Goal: Information Seeking & Learning: Check status

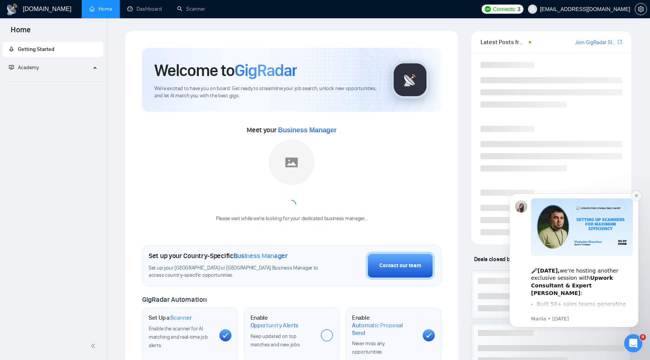
click at [638, 193] on button "Dismiss notification" at bounding box center [636, 196] width 10 height 10
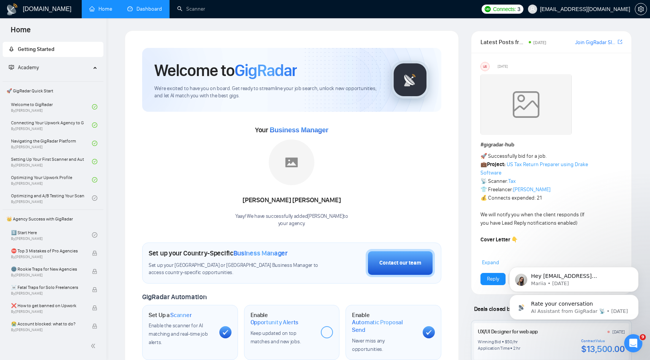
click at [131, 12] on link "Dashboard" at bounding box center [144, 9] width 35 height 6
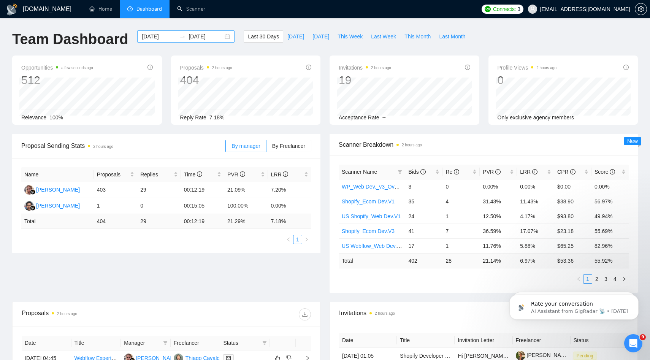
click at [215, 38] on input "2025-09-14" at bounding box center [206, 36] width 35 height 8
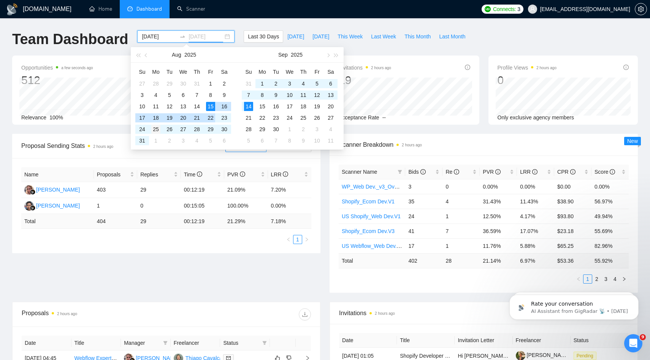
type input "2025-08-25"
click at [158, 131] on div "25" at bounding box center [155, 129] width 9 height 9
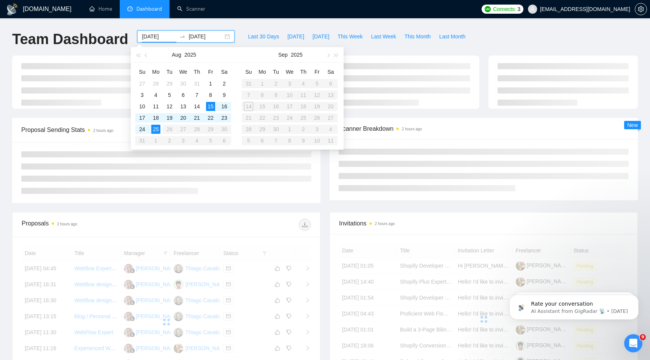
click at [250, 109] on table "Su Mo Tu We Th Fr Sa 31 1 2 3 4 5 6 7 8 9 10 11 12 13 14 15 16 17 18 19 20 21 2…" at bounding box center [290, 106] width 96 height 81
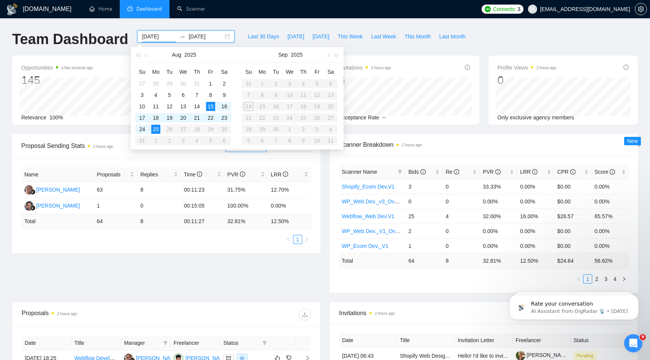
click at [152, 38] on input "2025-08-15" at bounding box center [159, 36] width 35 height 8
type input "2025-08-25"
click at [156, 132] on div "25" at bounding box center [155, 129] width 9 height 9
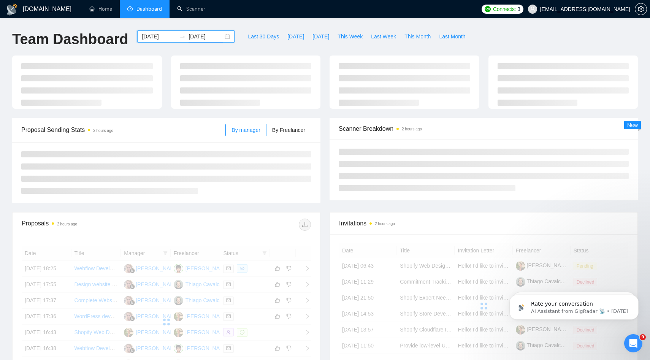
click at [201, 34] on input "2025-08-25" at bounding box center [206, 36] width 35 height 8
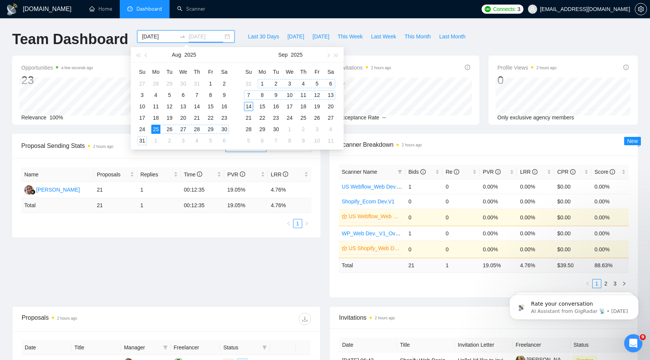
type input "2025-09-14"
click at [249, 108] on div "14" at bounding box center [248, 106] width 9 height 9
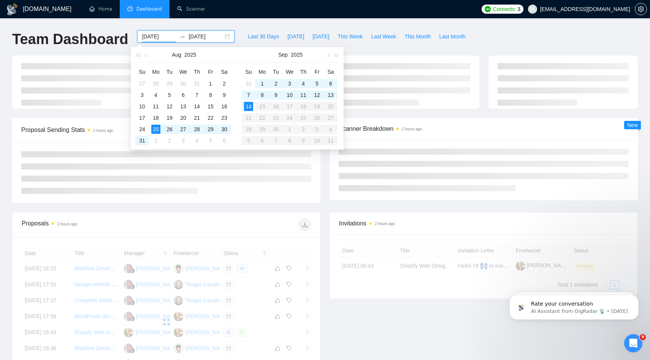
click at [245, 208] on div "Proposal Sending Stats 2 hours ago By manager By Freelancer Scanner Breakdown 2…" at bounding box center [325, 165] width 635 height 94
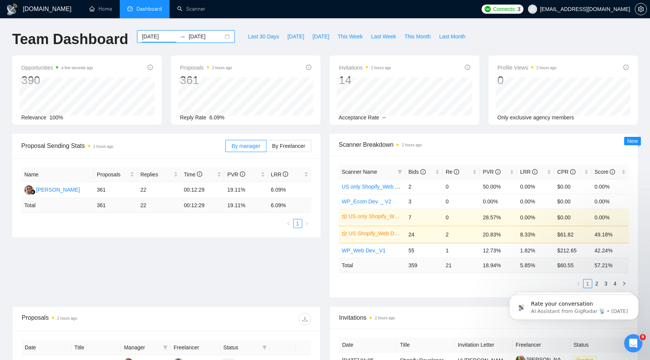
click at [276, 155] on div "By manager By Freelancer" at bounding box center [268, 146] width 86 height 24
click at [282, 147] on span "By Freelancer" at bounding box center [288, 146] width 33 height 6
click at [266, 148] on input "By Freelancer" at bounding box center [266, 148] width 0 height 0
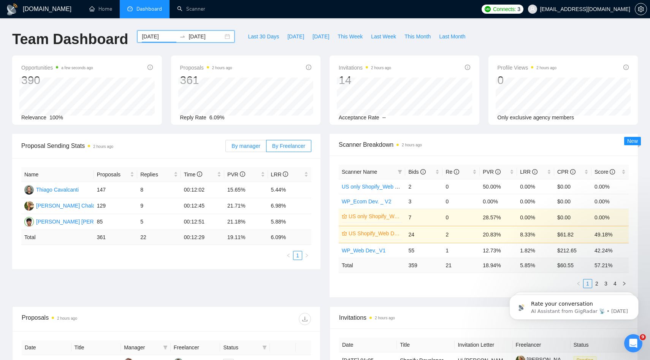
click at [239, 143] on span "By manager" at bounding box center [245, 146] width 29 height 6
click at [226, 148] on input "By manager" at bounding box center [226, 148] width 0 height 0
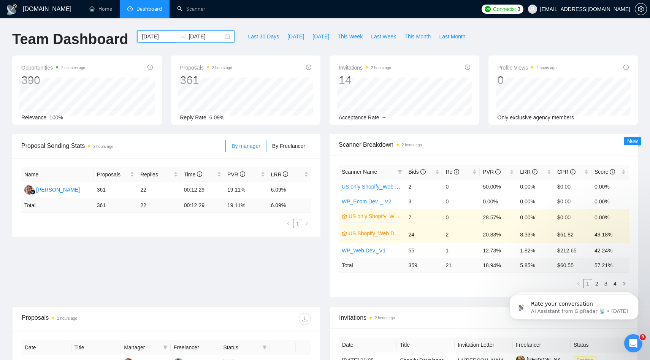
click at [149, 32] on div "2025-08-25 2025-09-14" at bounding box center [185, 36] width 97 height 12
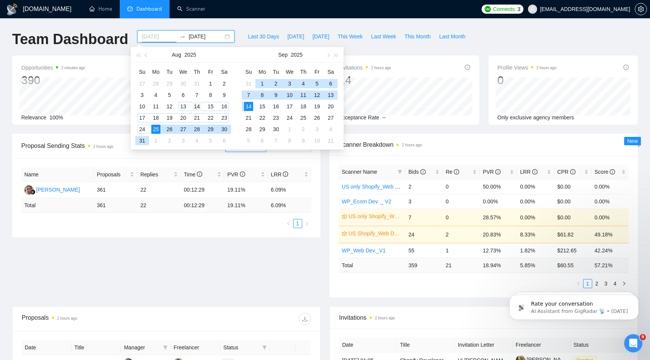
type input "2025-08-14"
click at [198, 108] on div "14" at bounding box center [196, 106] width 9 height 9
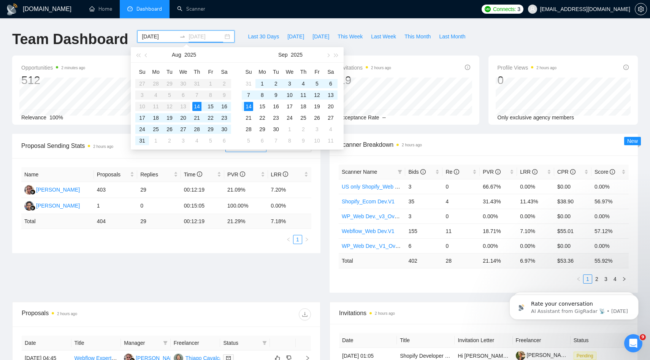
click at [197, 106] on div "14" at bounding box center [196, 106] width 9 height 9
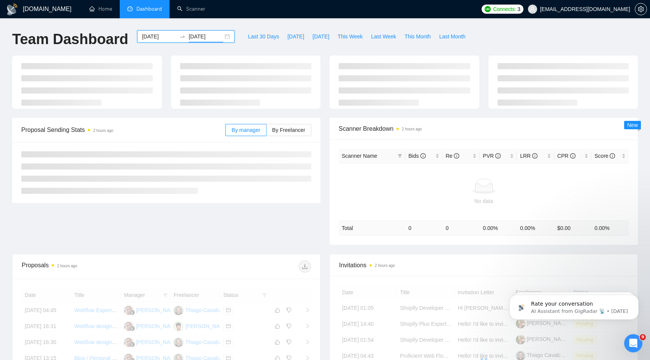
click at [207, 37] on input "2025-08-14" at bounding box center [206, 36] width 35 height 8
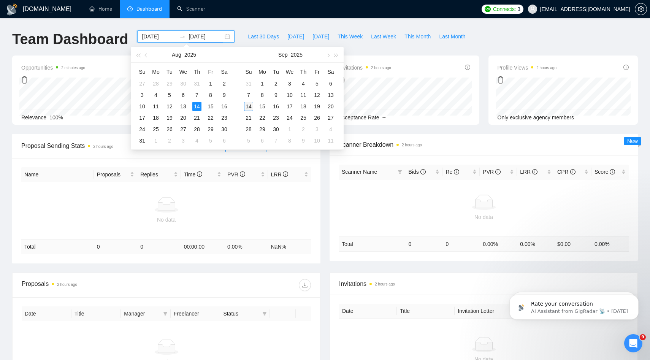
type input "2025-09-14"
click at [250, 108] on div "14" at bounding box center [248, 106] width 9 height 9
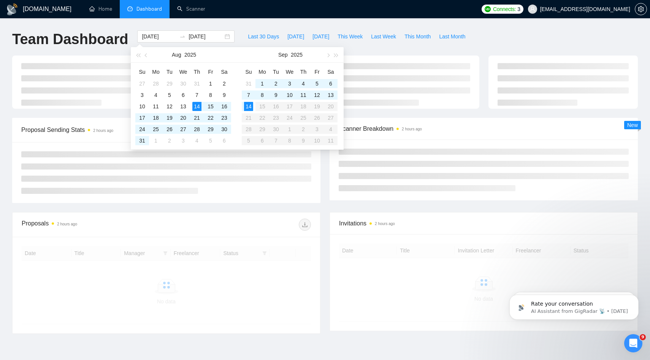
click at [268, 196] on div at bounding box center [166, 172] width 308 height 61
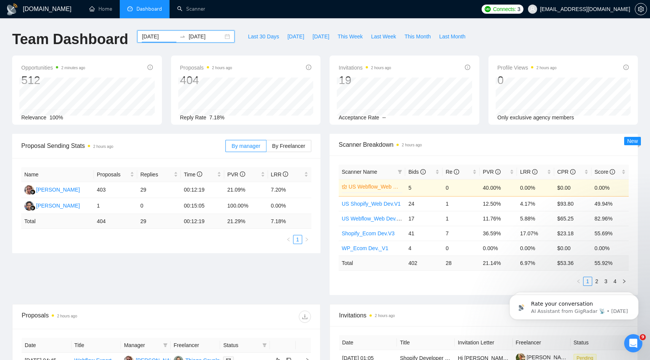
click at [161, 38] on input "2025-08-14" at bounding box center [159, 36] width 35 height 8
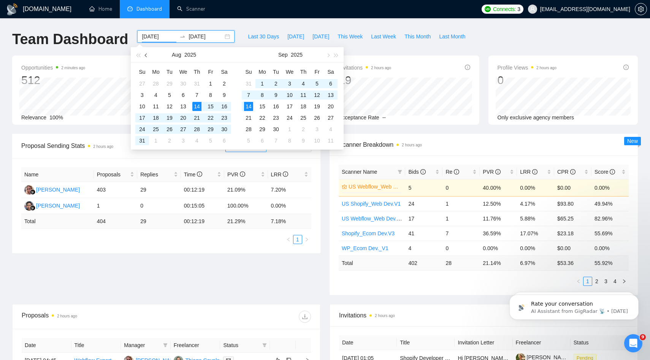
click at [148, 55] on button "button" at bounding box center [146, 54] width 8 height 15
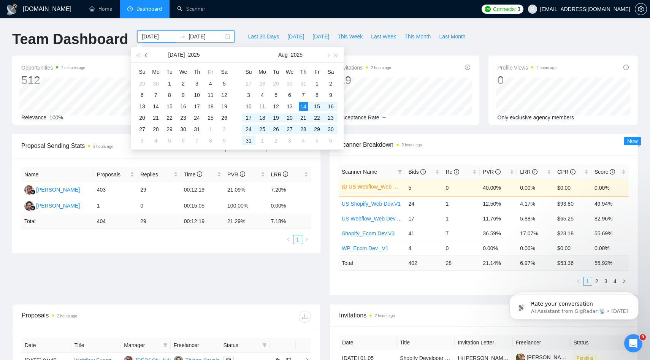
click at [147, 55] on span "button" at bounding box center [147, 55] width 4 height 4
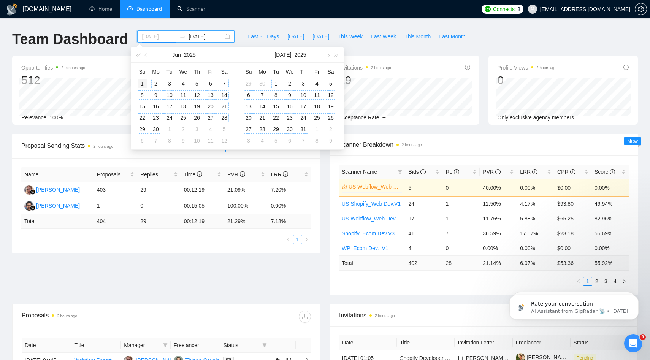
type input "2025-06-01"
click at [144, 82] on div "1" at bounding box center [142, 83] width 9 height 9
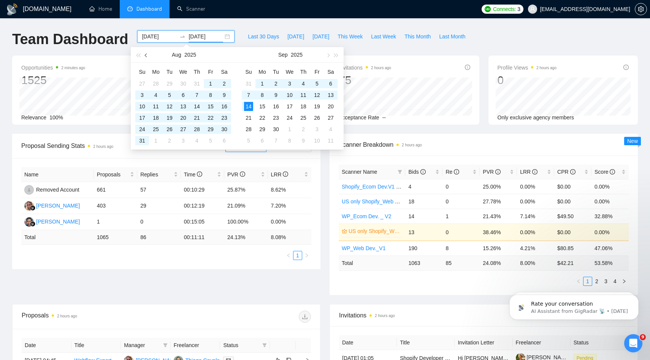
click at [145, 55] on span "button" at bounding box center [147, 55] width 4 height 4
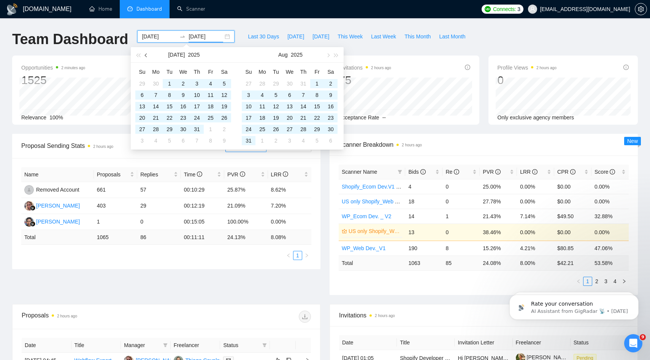
click at [148, 55] on button "button" at bounding box center [146, 54] width 8 height 15
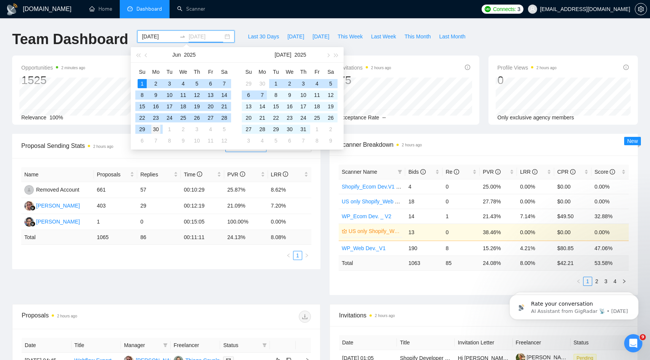
type input "2025-06-30"
click at [159, 132] on div "30" at bounding box center [155, 129] width 9 height 9
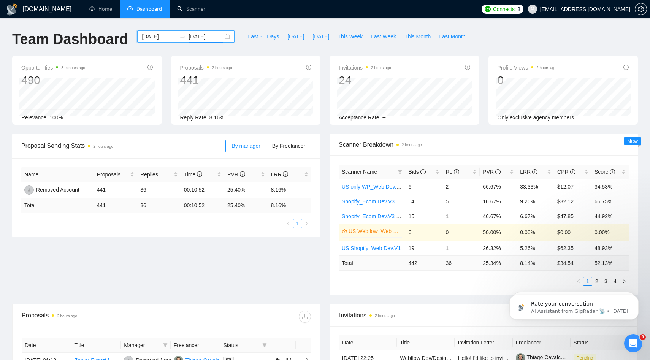
click at [164, 41] on div "2025-06-01 2025-06-30" at bounding box center [185, 36] width 97 height 12
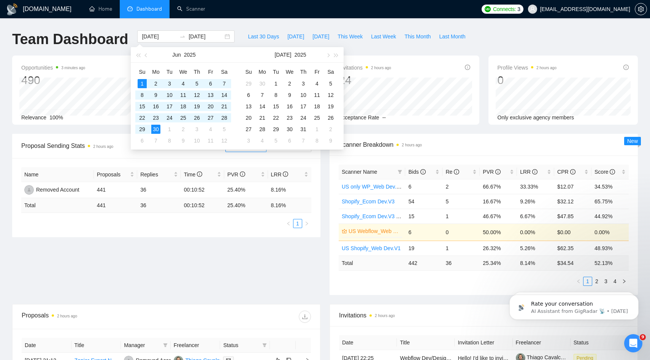
click at [208, 278] on div "Proposal Sending Stats 2 hours ago By manager By Freelancer Name Proposals Repl…" at bounding box center [325, 219] width 635 height 170
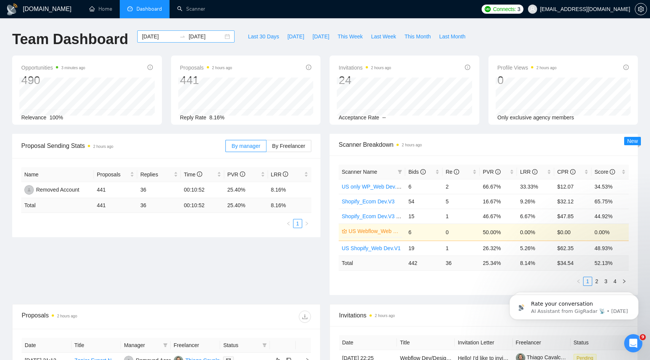
click at [158, 41] on div "2025-06-01 2025-06-30" at bounding box center [185, 36] width 97 height 12
click at [261, 37] on span "Last 30 Days" at bounding box center [263, 36] width 31 height 8
type input "2025-08-15"
type input "2025-09-14"
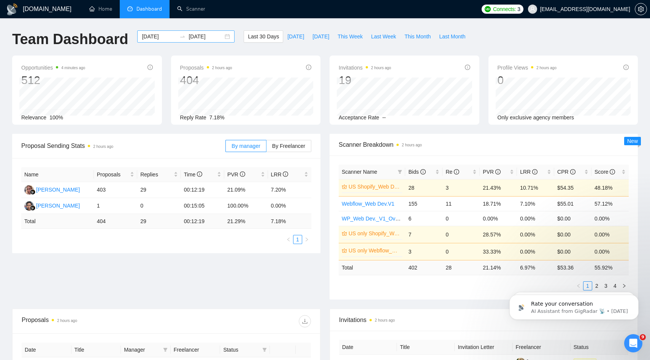
click at [158, 40] on input "2025-08-15" at bounding box center [159, 36] width 35 height 8
click at [165, 263] on div "Proposal Sending Stats 2 hours ago By manager By Freelancer Name Proposals Repl…" at bounding box center [325, 221] width 635 height 175
click at [283, 31] on button "Today" at bounding box center [295, 36] width 25 height 12
type input "2025-09-14"
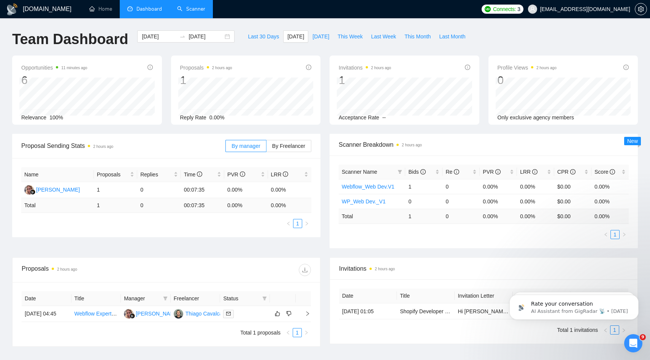
click at [183, 6] on link "Scanner" at bounding box center [191, 9] width 28 height 6
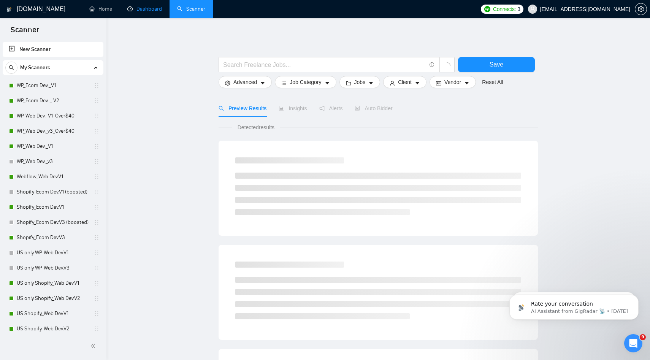
click at [127, 12] on link "Dashboard" at bounding box center [144, 9] width 35 height 6
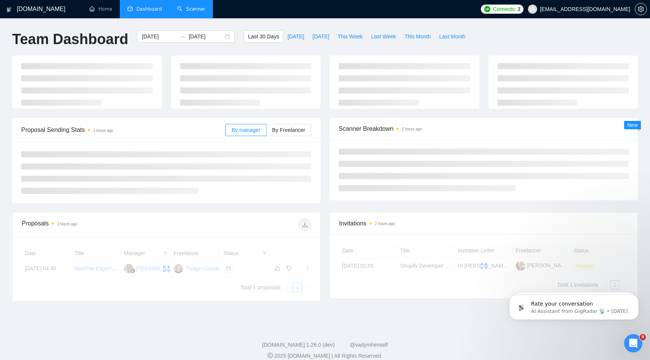
click at [117, 21] on div "GigRadar.io Home Dashboard Scanner Connects: 3 arthurbelanger48@gmail.com Team …" at bounding box center [325, 184] width 650 height 369
click at [108, 10] on link "Home" at bounding box center [100, 9] width 23 height 6
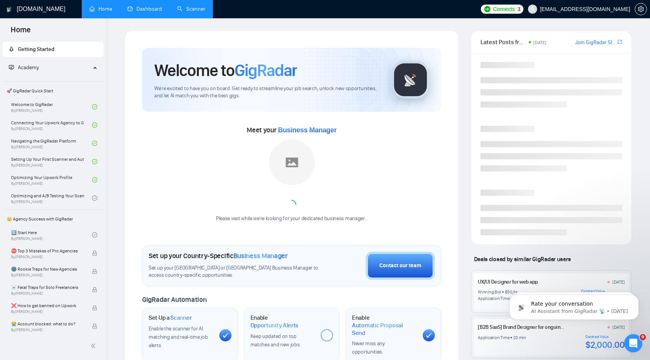
click at [132, 18] on li "Dashboard" at bounding box center [145, 9] width 50 height 18
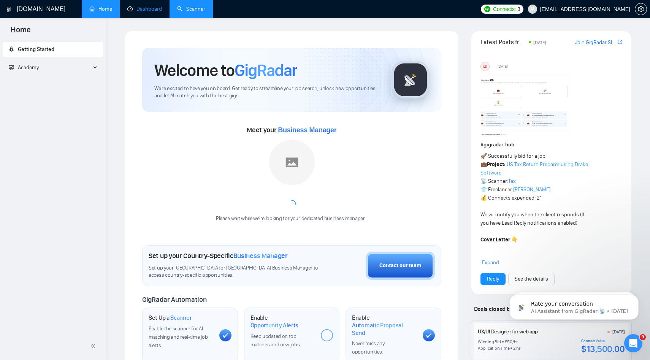
click at [154, 12] on link "Dashboard" at bounding box center [144, 9] width 35 height 6
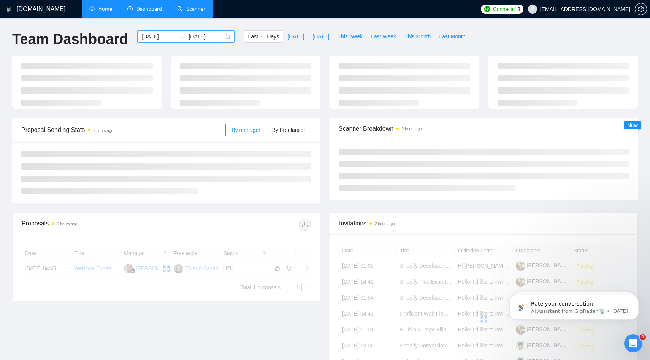
click at [151, 40] on input "2025-08-15" at bounding box center [159, 36] width 35 height 8
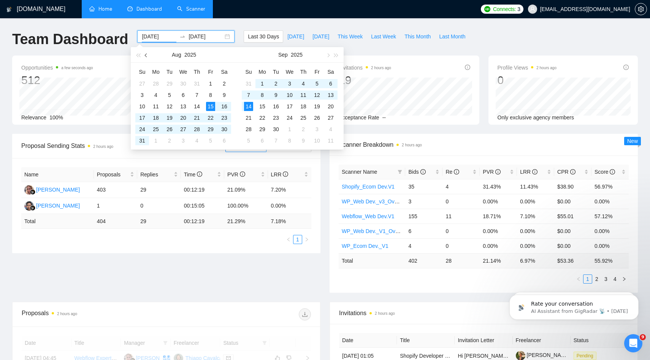
click at [144, 54] on button "button" at bounding box center [146, 54] width 8 height 15
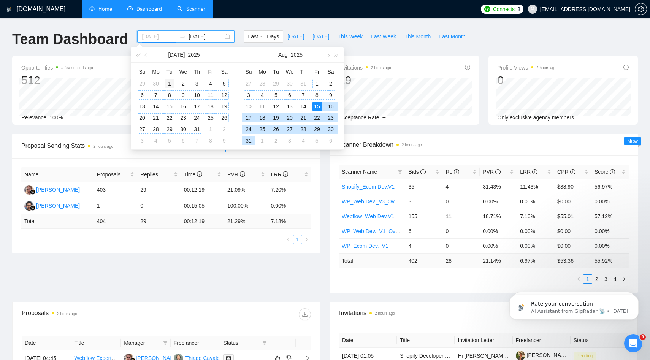
type input "2025-07-01"
click at [169, 83] on div "1" at bounding box center [169, 83] width 9 height 9
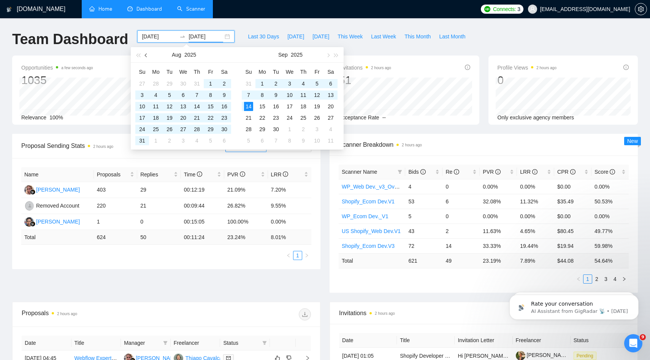
click at [147, 57] on button "button" at bounding box center [146, 54] width 8 height 15
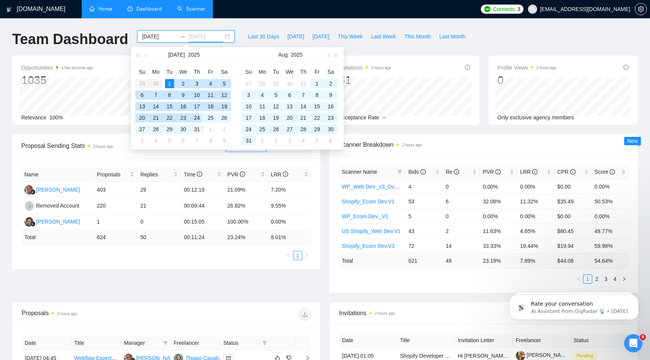
type input "2025-07-31"
click at [199, 131] on div "31" at bounding box center [196, 129] width 9 height 9
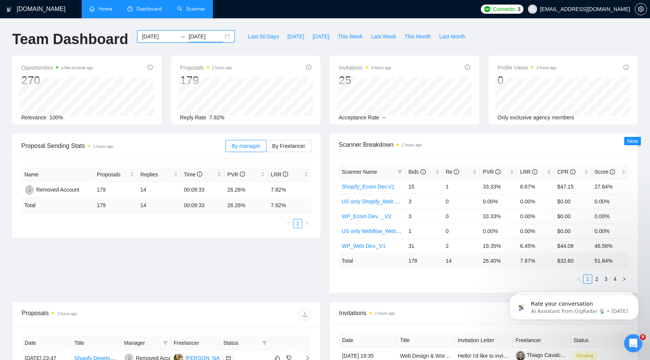
click at [157, 36] on input "2025-07-01" at bounding box center [159, 36] width 35 height 8
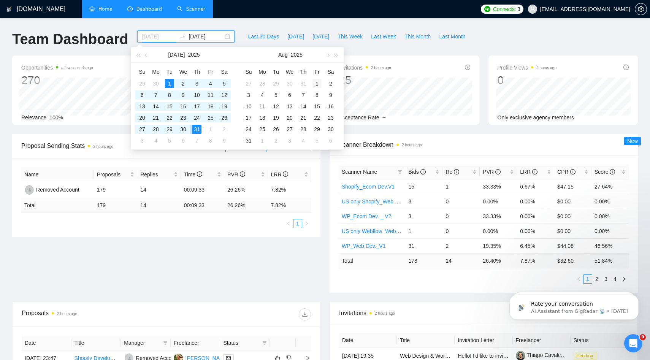
type input "2025-08-01"
click at [316, 82] on div "1" at bounding box center [316, 83] width 9 height 9
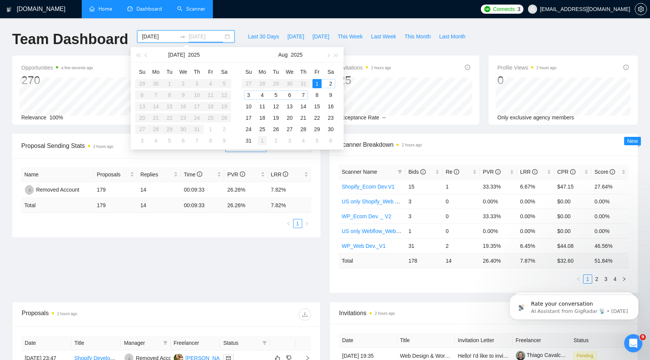
type input "2025-09-01"
type input "2025-08-31"
click at [247, 144] on div "31" at bounding box center [248, 140] width 9 height 9
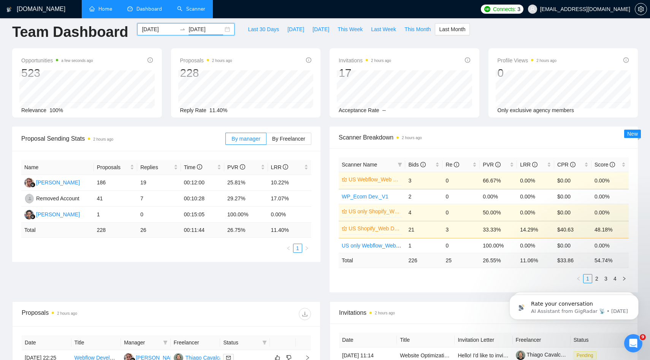
scroll to position [6, 0]
click at [155, 31] on input "2025-08-01" at bounding box center [159, 30] width 35 height 8
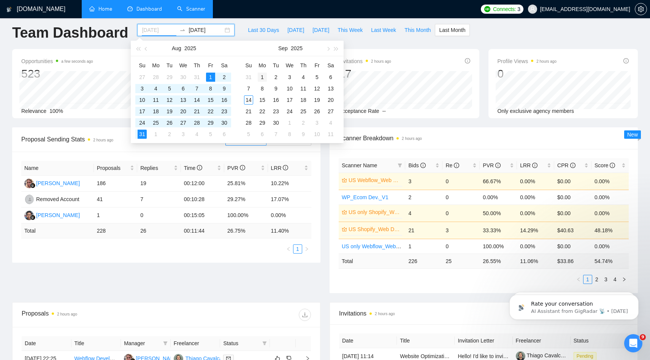
type input "2025-09-01"
click at [264, 77] on div "1" at bounding box center [262, 77] width 9 height 9
type input "2025-09-14"
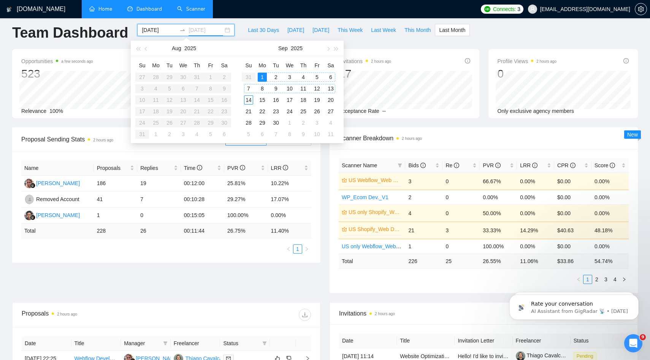
click at [249, 102] on div "14" at bounding box center [248, 99] width 9 height 9
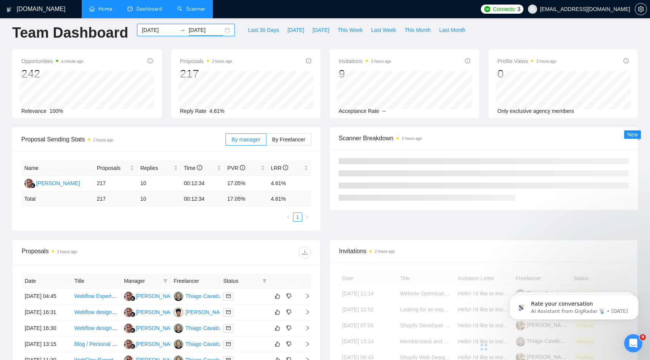
click at [156, 29] on input "2025-09-01" at bounding box center [159, 30] width 35 height 8
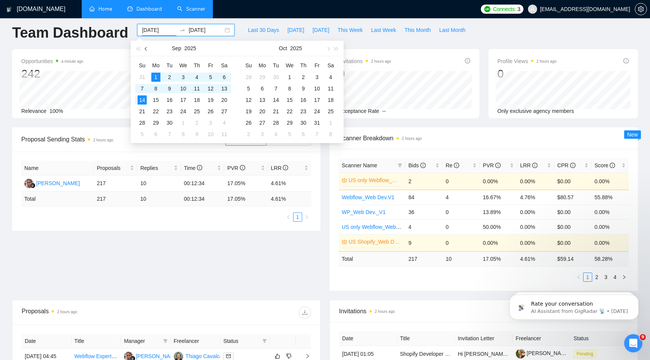
click at [147, 49] on button "button" at bounding box center [146, 48] width 8 height 15
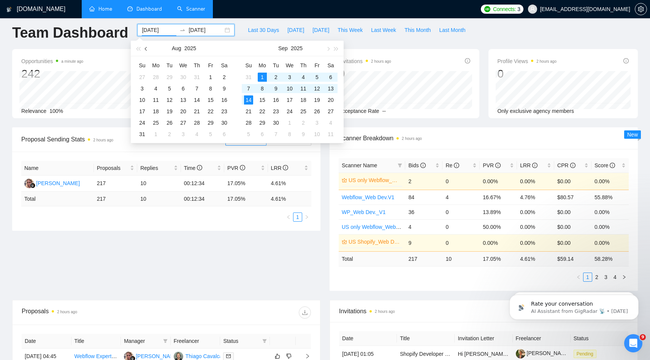
click at [148, 51] on button "button" at bounding box center [146, 48] width 8 height 15
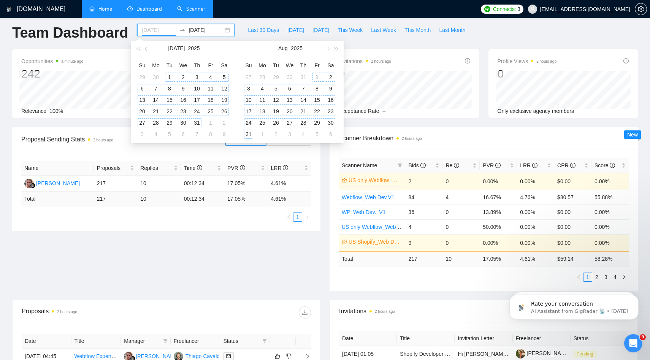
drag, startPoint x: 314, startPoint y: 75, endPoint x: 132, endPoint y: 86, distance: 182.7
click at [135, 85] on div "Jul 2025 Su Mo Tu We Th Fr Sa 29 30 1 2 3 4 5 6 7 8 9 10 11 12 13 14 15 16 17 1…" at bounding box center [237, 92] width 213 height 103
type input "2025-07-01"
drag, startPoint x: 171, startPoint y: 78, endPoint x: 192, endPoint y: 111, distance: 39.8
click at [171, 78] on div "1" at bounding box center [169, 77] width 9 height 9
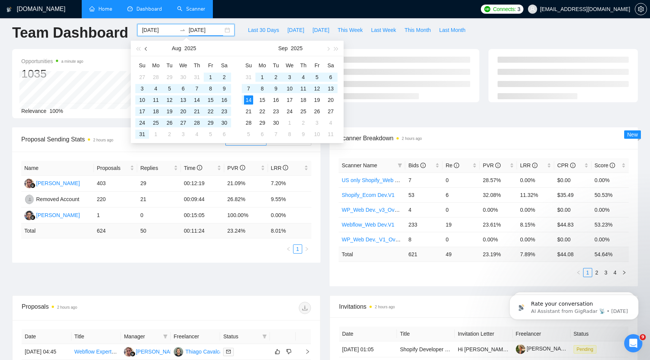
click at [146, 49] on span "button" at bounding box center [147, 49] width 4 height 4
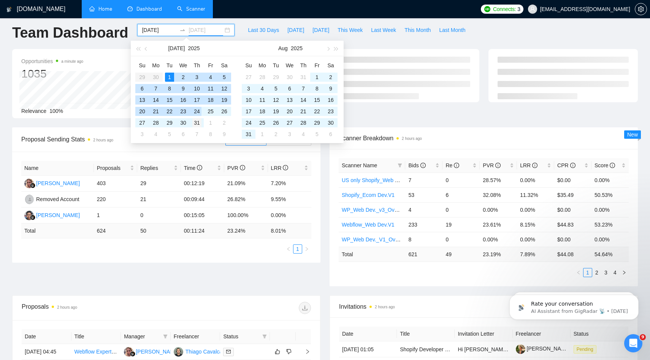
type input "2025-07-31"
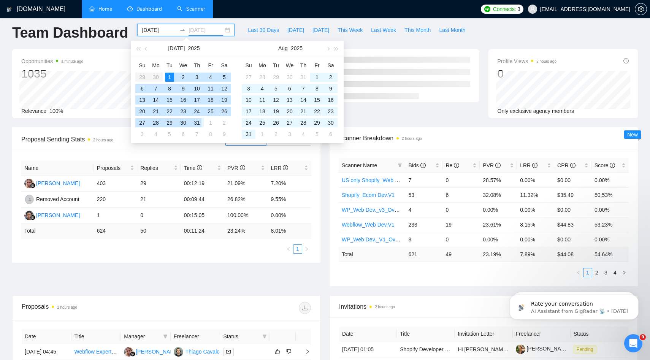
click at [201, 120] on div "31" at bounding box center [196, 122] width 9 height 9
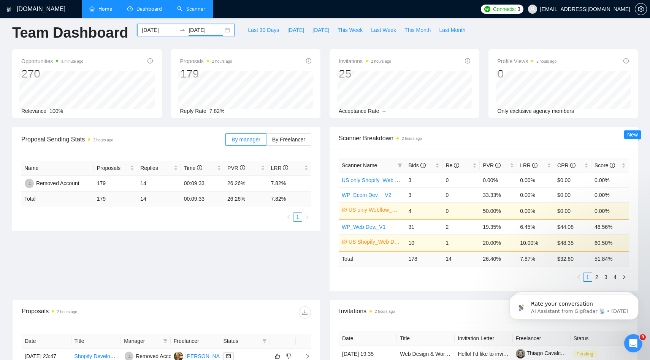
click at [155, 31] on input "2025-07-01" at bounding box center [159, 30] width 35 height 8
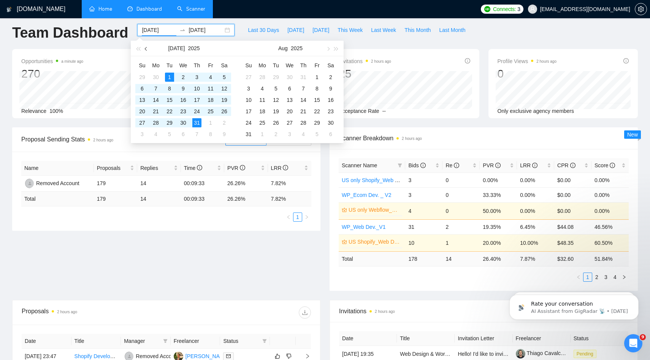
click at [145, 47] on button "button" at bounding box center [146, 48] width 8 height 15
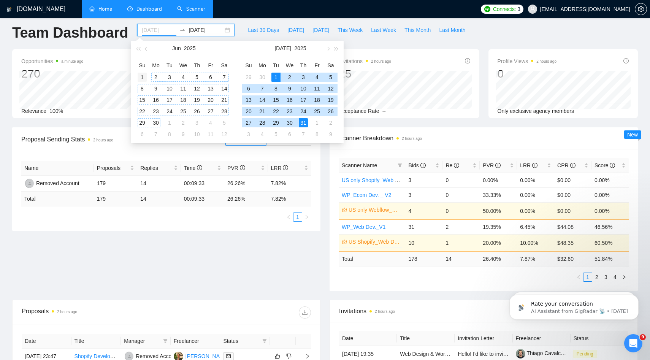
type input "2025-06-01"
click at [144, 80] on div "1" at bounding box center [142, 77] width 9 height 9
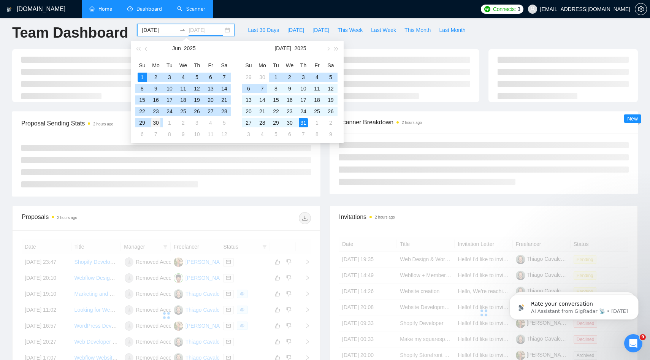
type input "2025-06-30"
click at [156, 123] on div "30" at bounding box center [155, 122] width 9 height 9
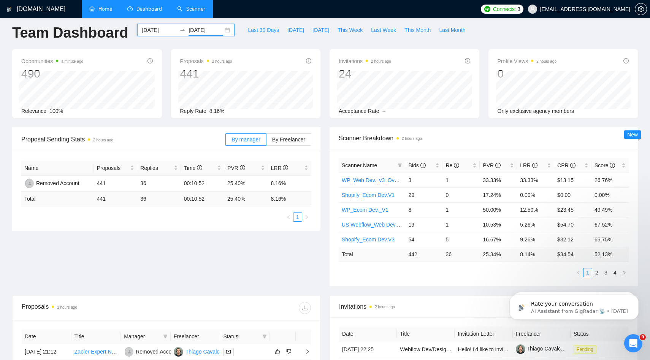
click at [162, 34] on div "2025-06-01 2025-06-30" at bounding box center [185, 30] width 97 height 12
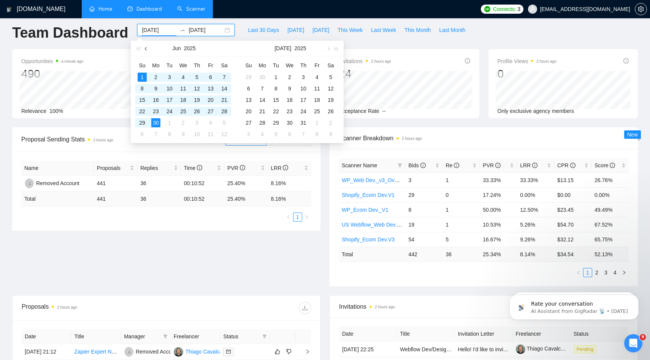
click at [146, 48] on span "button" at bounding box center [147, 49] width 4 height 4
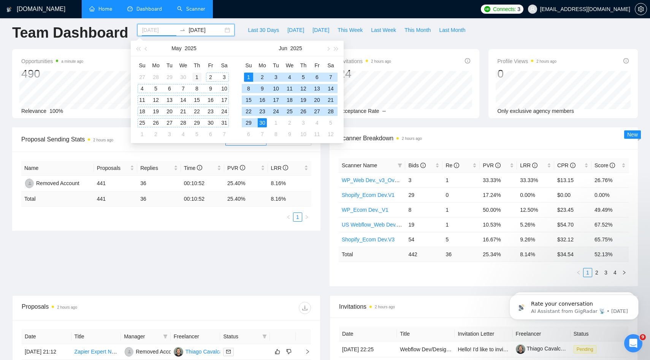
type input "2025-05-01"
click at [200, 79] on div "1" at bounding box center [196, 77] width 9 height 9
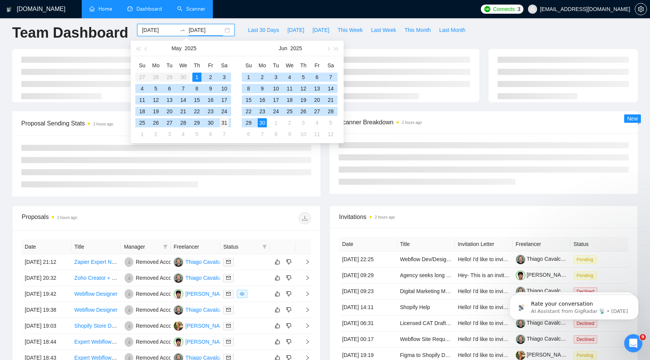
type input "2025-05-31"
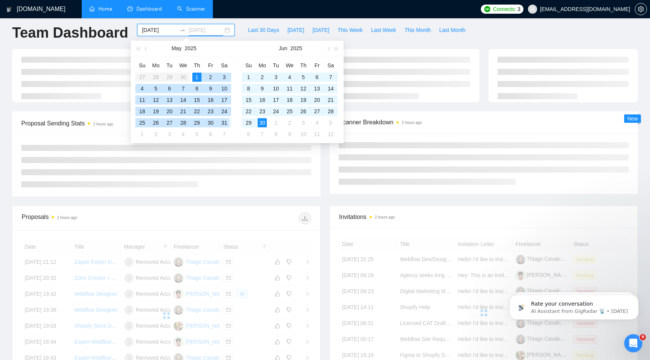
click at [225, 124] on div "31" at bounding box center [224, 122] width 9 height 9
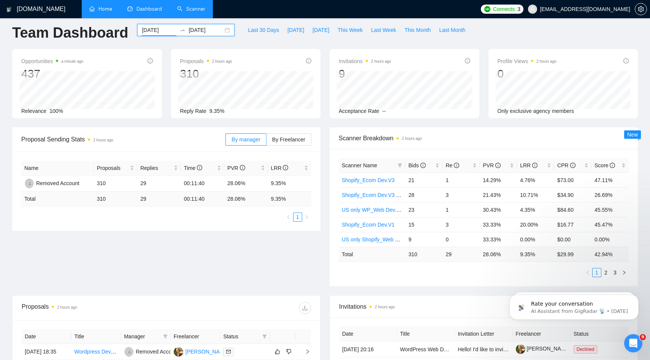
click at [164, 32] on input "2025-05-01" at bounding box center [159, 30] width 35 height 8
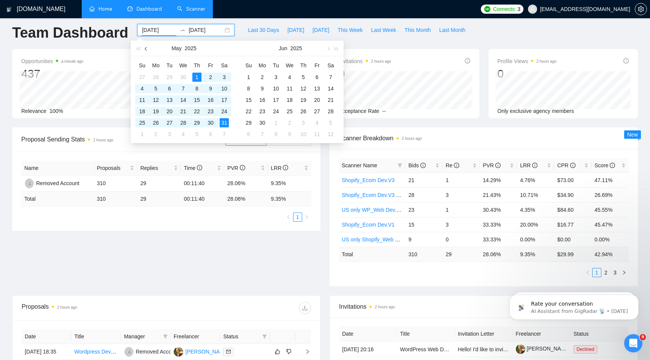
click at [146, 52] on button "button" at bounding box center [146, 48] width 8 height 15
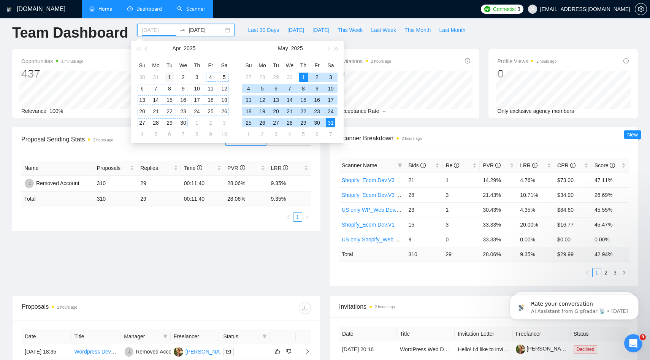
type input "2025-04-01"
click at [173, 78] on div "1" at bounding box center [169, 77] width 9 height 9
type input "2025-04-30"
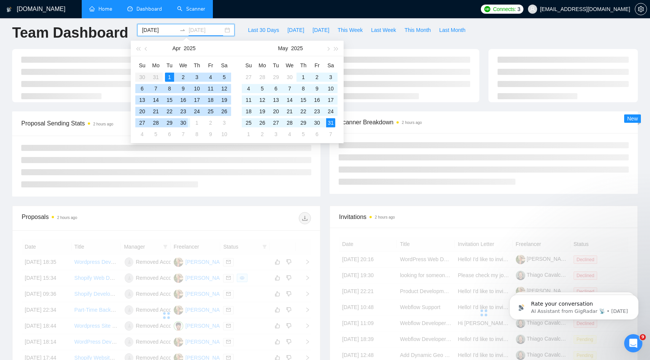
click at [185, 126] on div "30" at bounding box center [183, 122] width 9 height 9
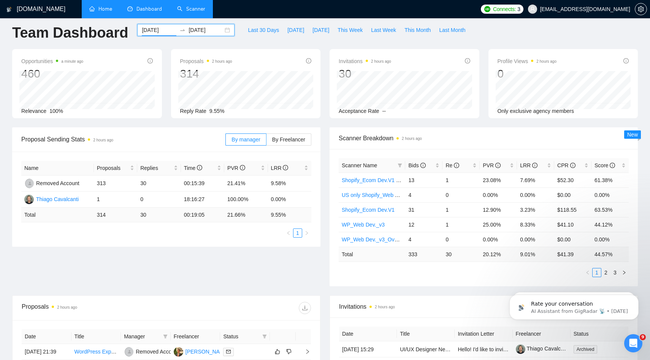
click at [151, 33] on input "2025-04-01" at bounding box center [159, 30] width 35 height 8
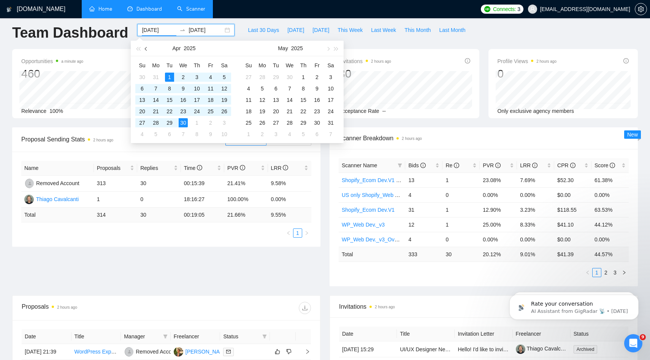
click at [146, 47] on span "button" at bounding box center [147, 49] width 4 height 4
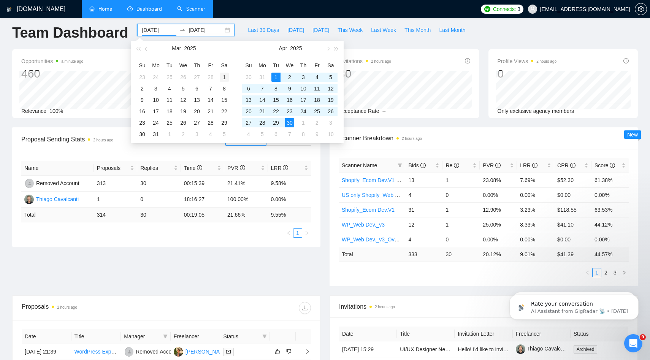
type input "2025-03-01"
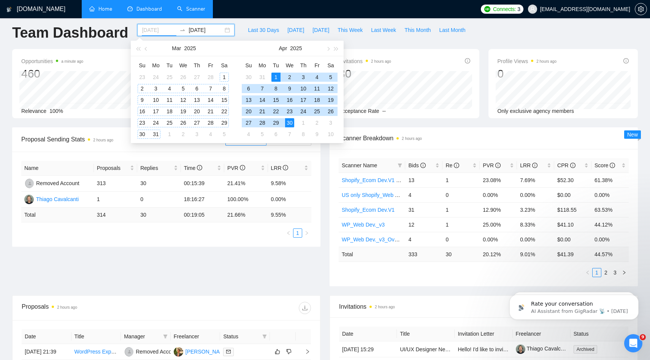
click at [222, 78] on div "1" at bounding box center [224, 77] width 9 height 9
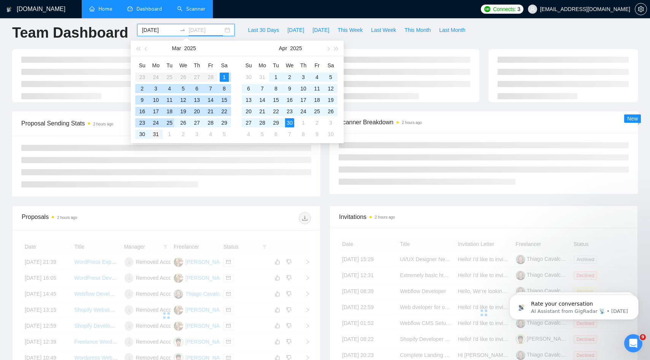
type input "2025-03-31"
click at [155, 134] on div "31" at bounding box center [155, 134] width 9 height 9
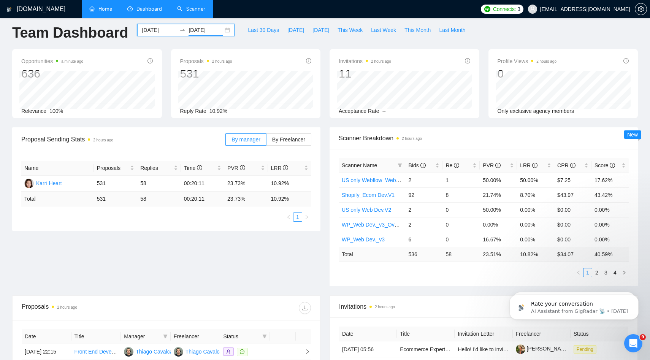
click at [162, 32] on input "2025-03-01" at bounding box center [159, 30] width 35 height 8
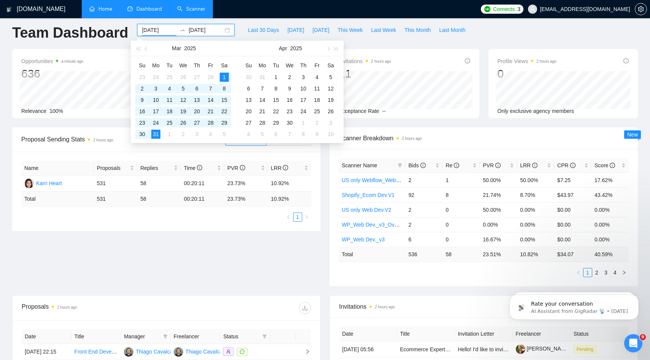
click at [165, 278] on div "Proposal Sending Stats 2 hours ago By manager By Freelancer Name Proposals Repl…" at bounding box center [325, 211] width 635 height 168
